Goal: Check status: Check status

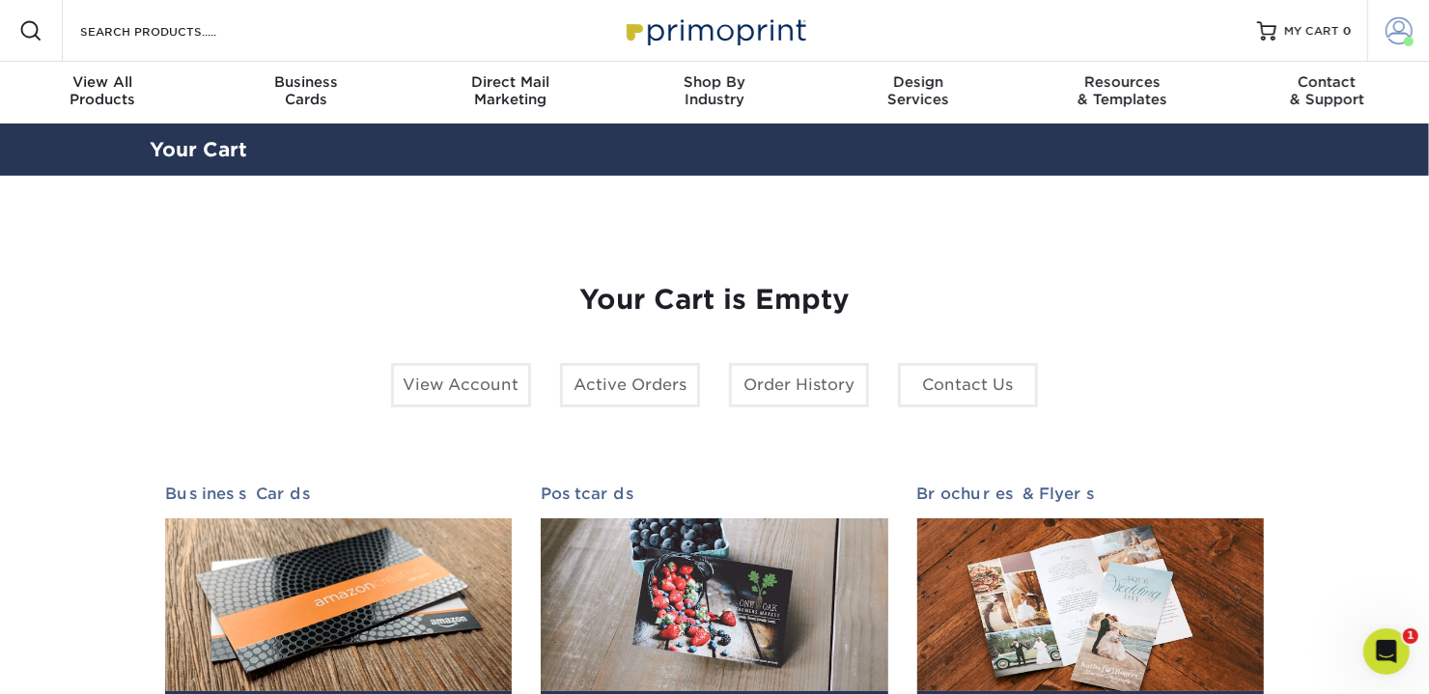
click at [1399, 29] on span at bounding box center [1398, 30] width 27 height 27
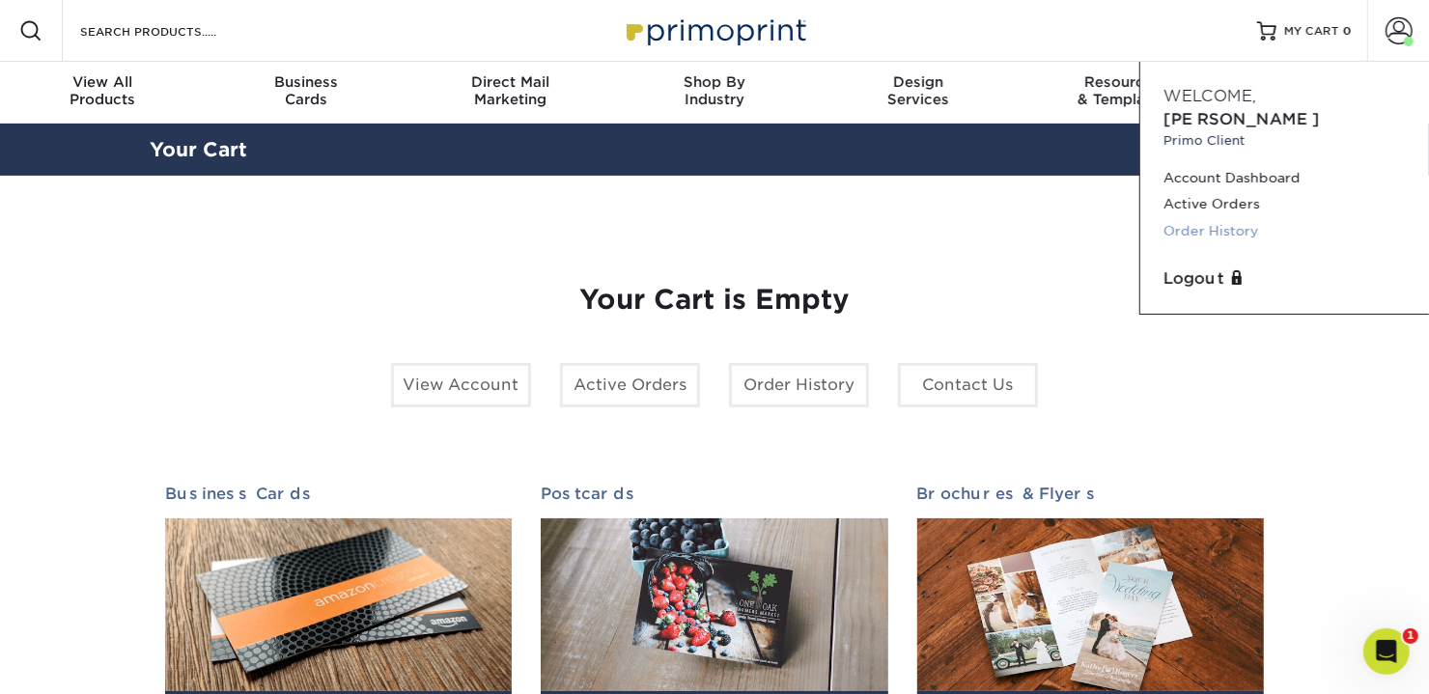
click at [1190, 218] on link "Order History" at bounding box center [1284, 231] width 242 height 26
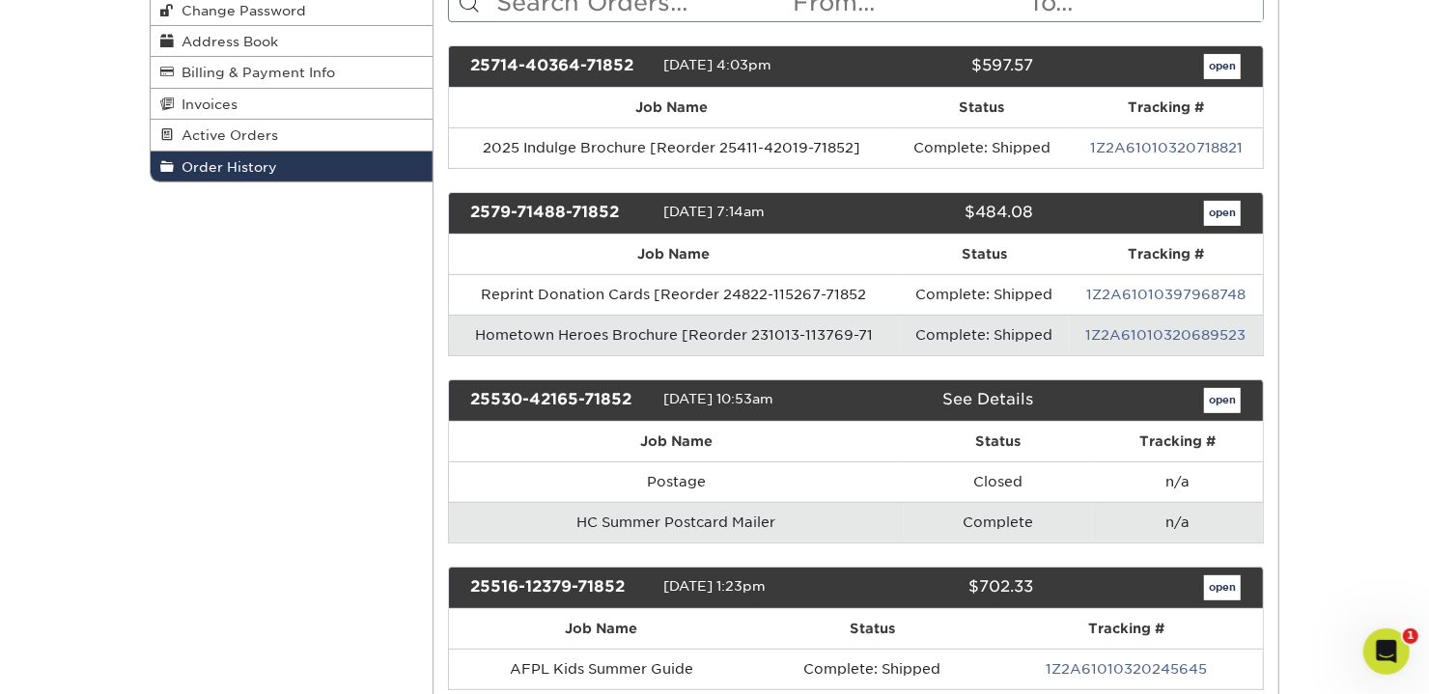
scroll to position [193, 0]
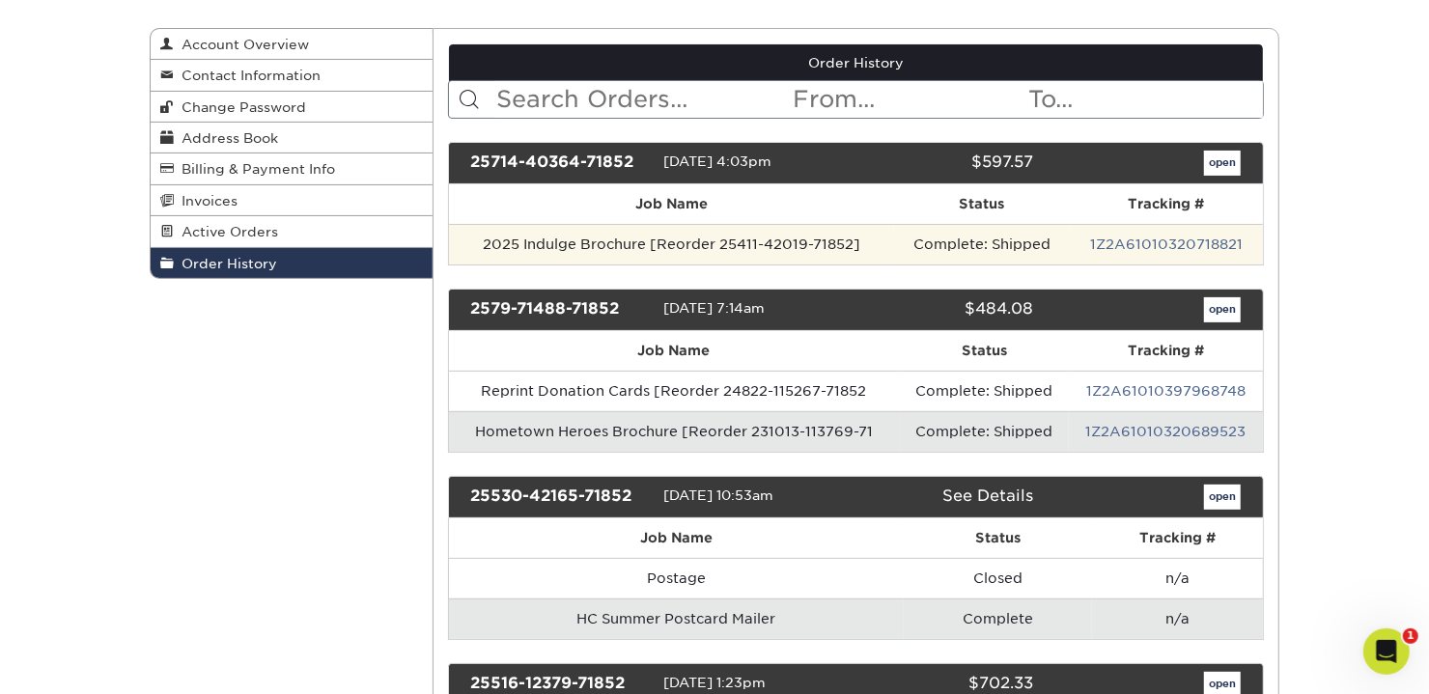
click at [762, 237] on td "2025 Indulge Brochure [Reorder 25411-42019-71852]" at bounding box center [672, 244] width 446 height 41
click at [1171, 236] on link "1Z2A61010320718821" at bounding box center [1166, 243] width 153 height 15
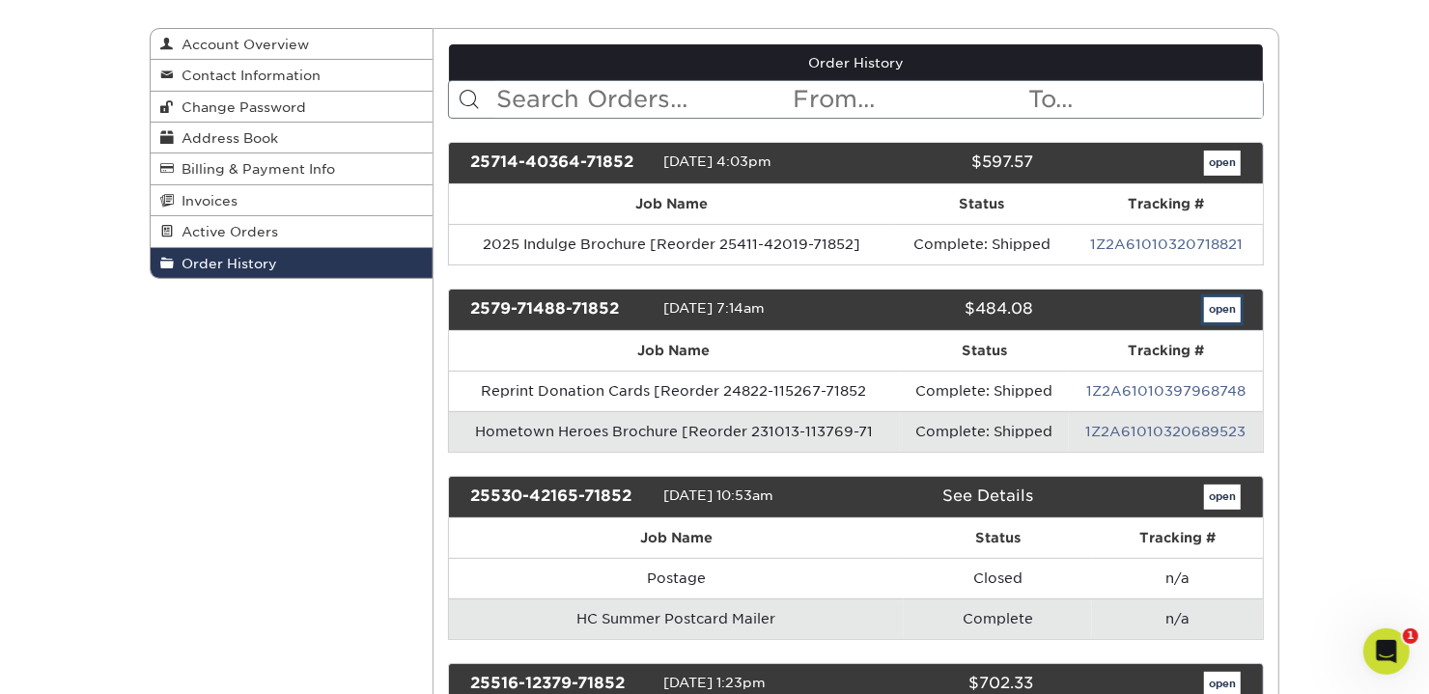
click at [1223, 306] on link "open" at bounding box center [1222, 309] width 37 height 25
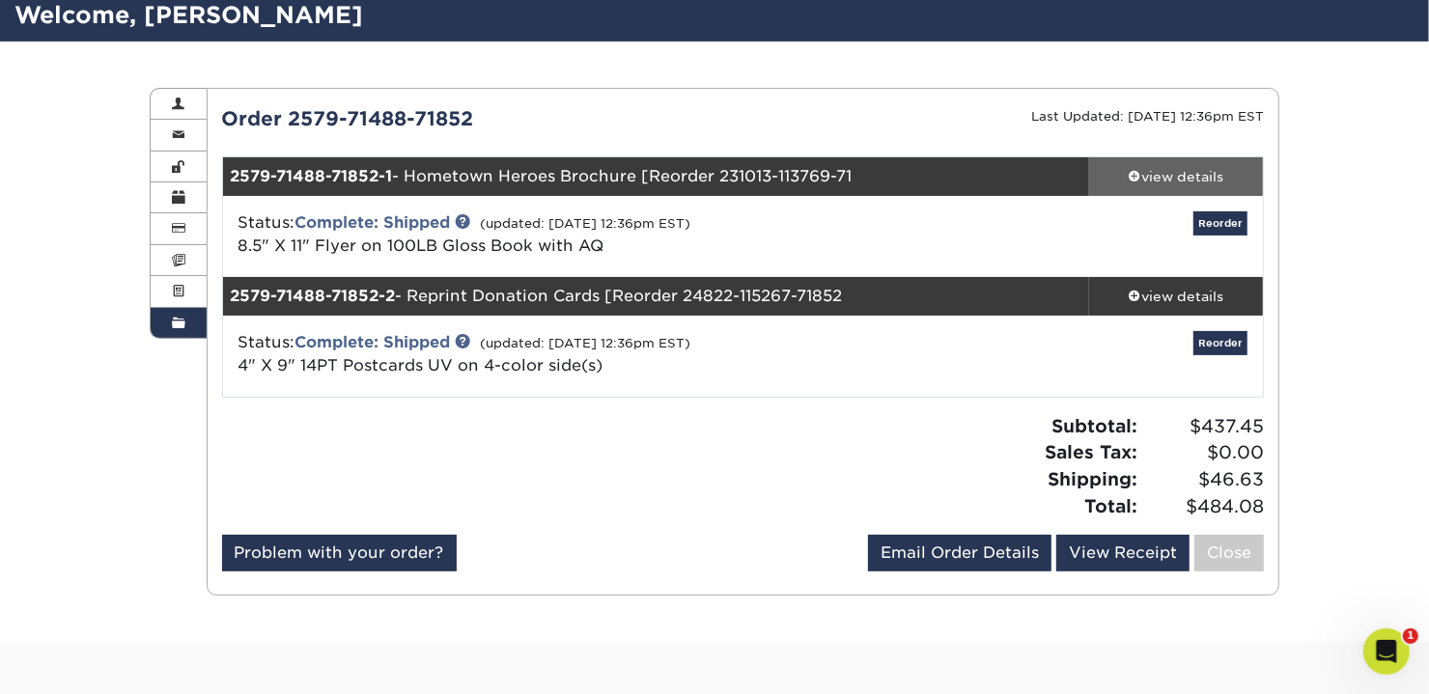
scroll to position [96, 0]
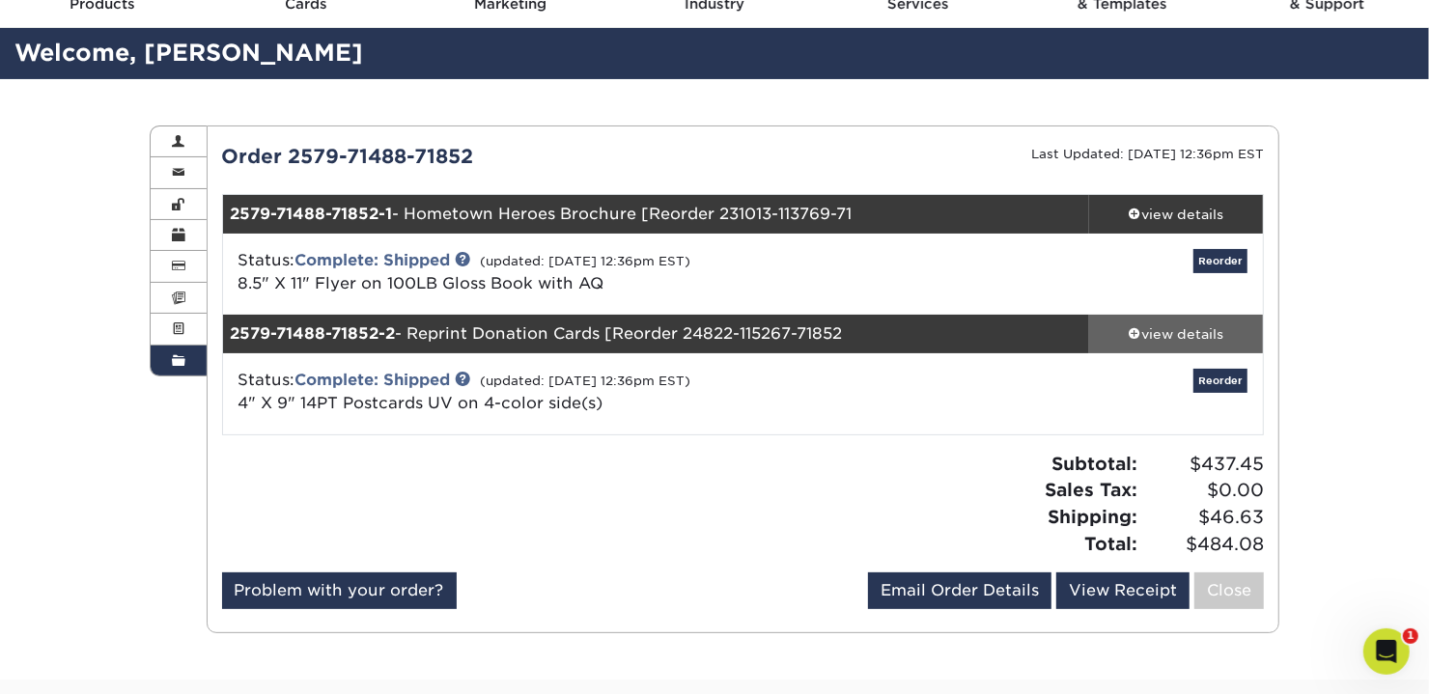
click at [1139, 333] on span at bounding box center [1135, 333] width 14 height 14
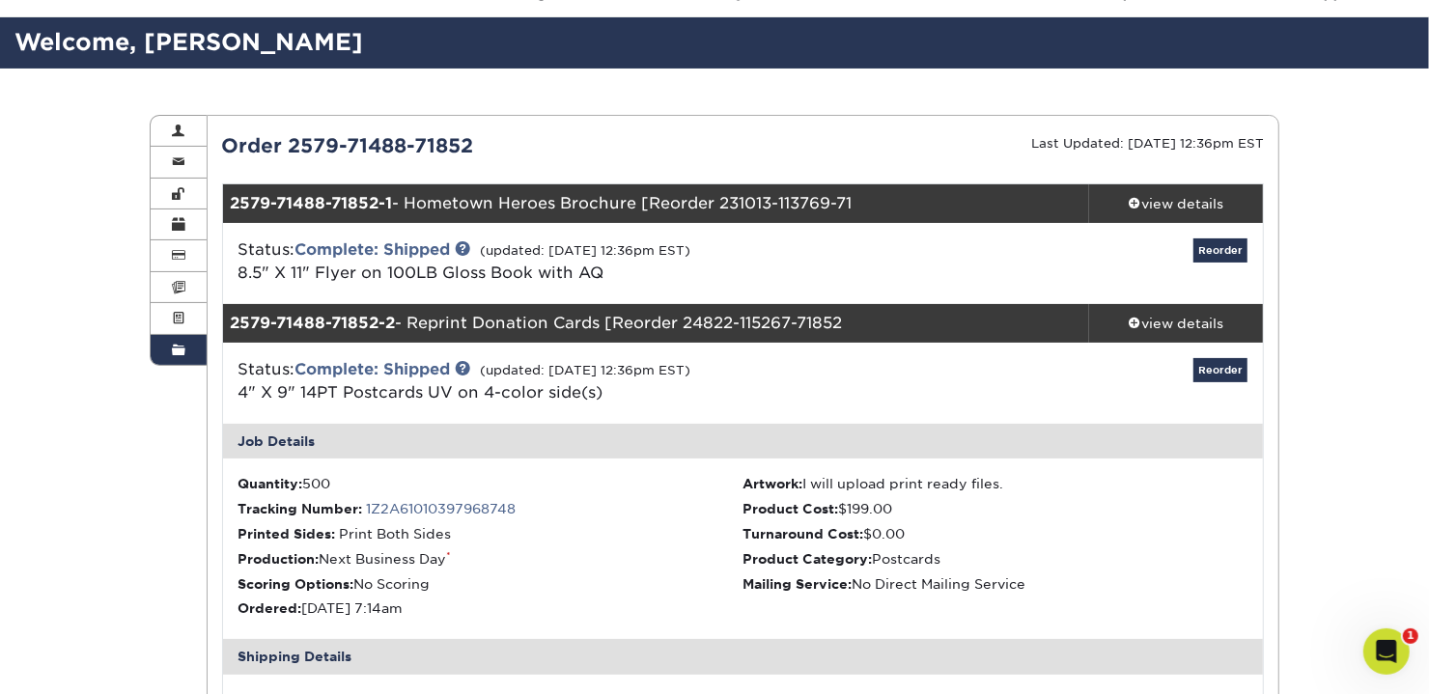
scroll to position [0, 0]
